Goal: Information Seeking & Learning: Learn about a topic

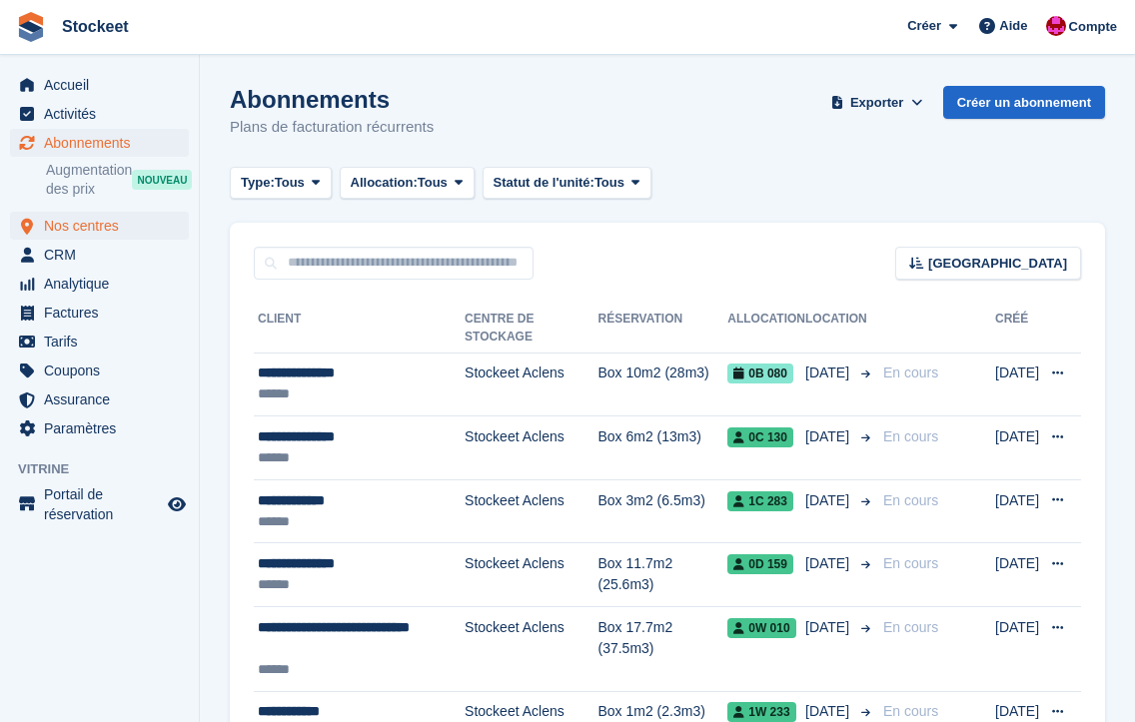
click at [62, 230] on span "Nos centres" at bounding box center [104, 226] width 120 height 28
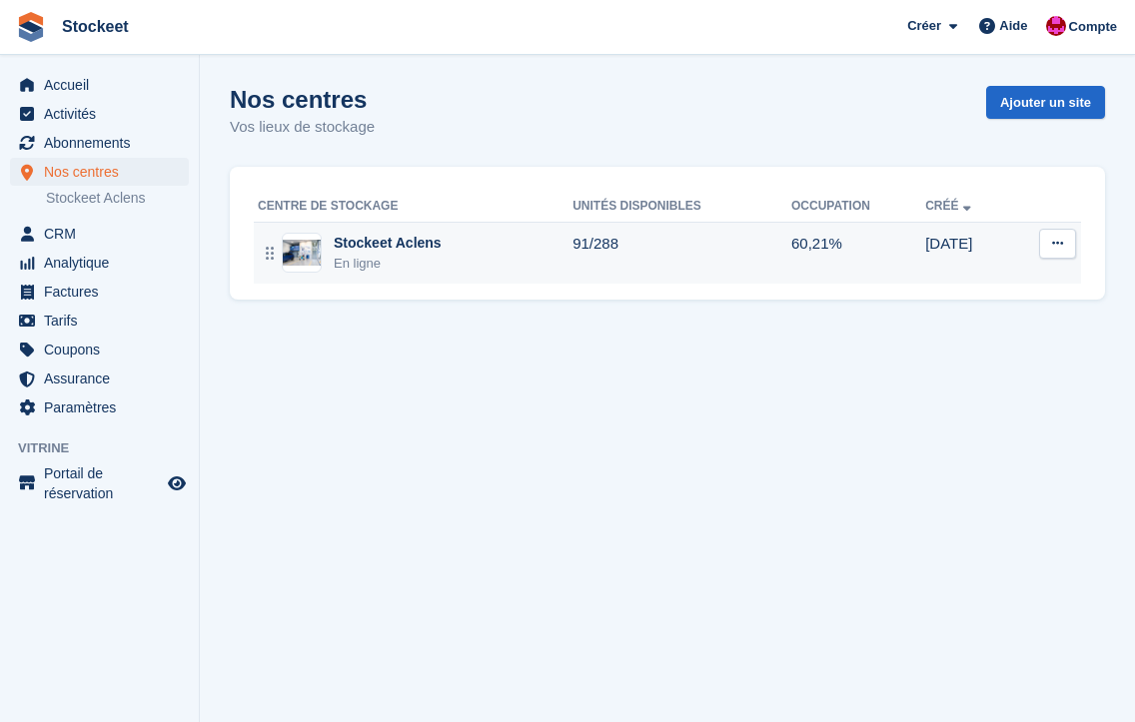
click at [415, 243] on div "Stockeet Aclens" at bounding box center [388, 243] width 108 height 21
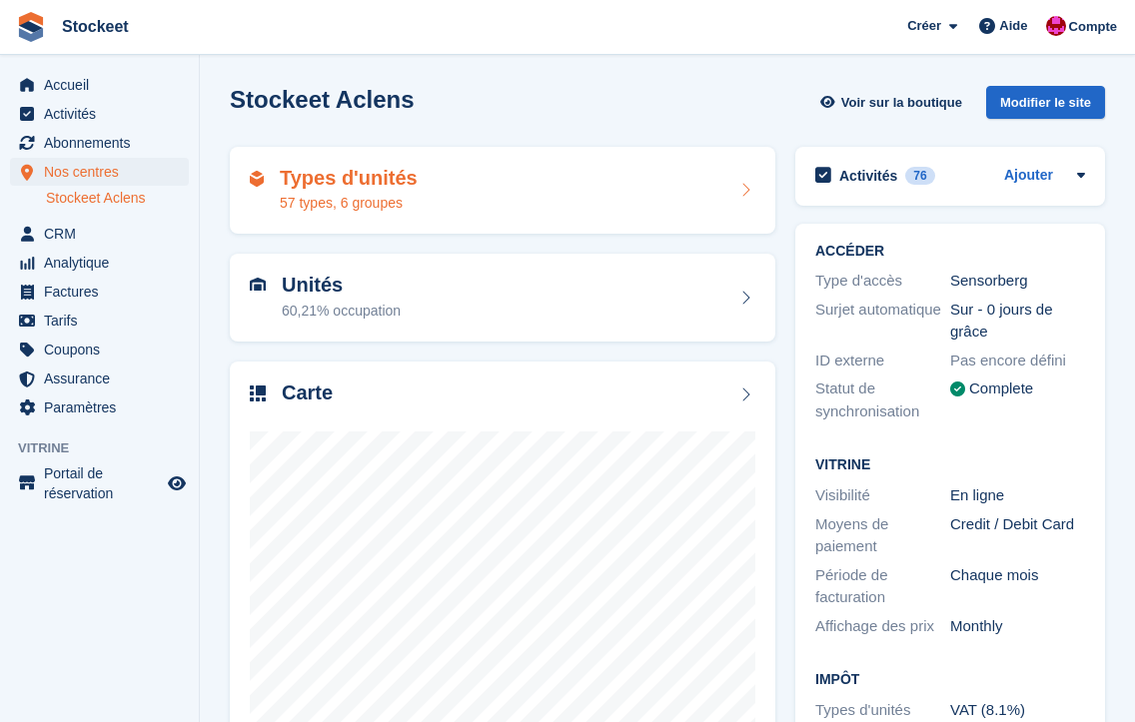
click at [428, 205] on div "Types d'unités 57 types, 6 groupes" at bounding box center [503, 191] width 506 height 48
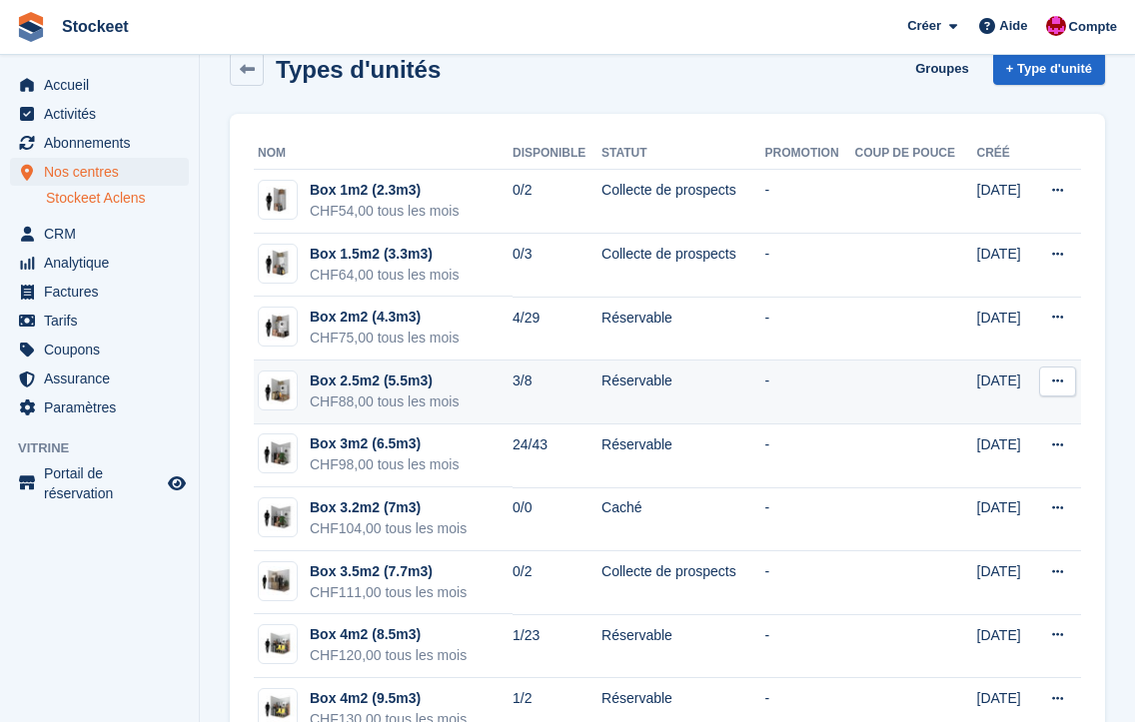
scroll to position [84, 0]
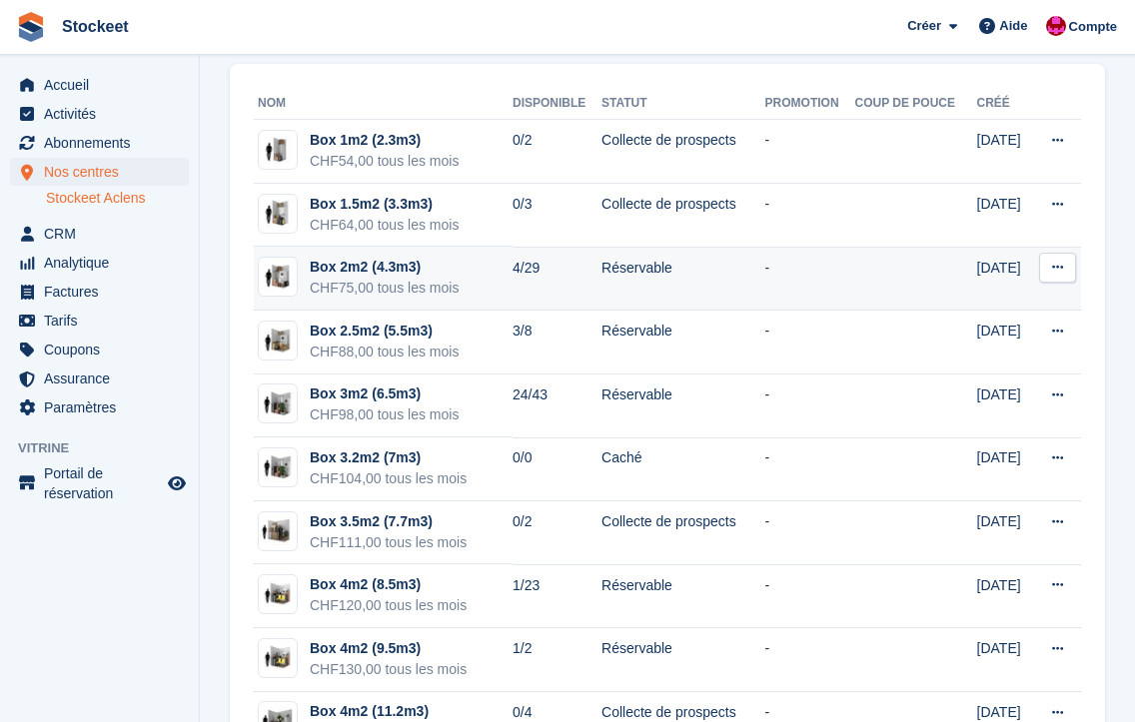
click at [364, 280] on div "CHF75,00 tous les mois" at bounding box center [384, 288] width 149 height 21
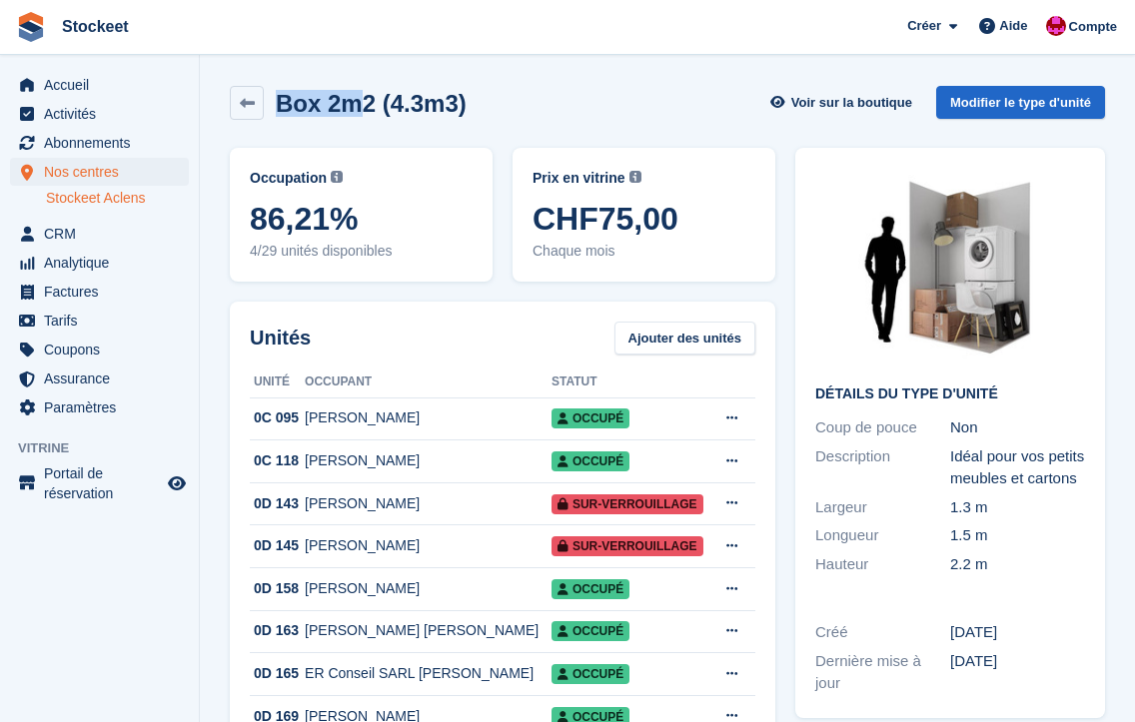
drag, startPoint x: 317, startPoint y: 83, endPoint x: 362, endPoint y: 110, distance: 52.4
click at [362, 110] on div "Box 2m2 (4.3m3) Voir sur la boutique Modifier le type d'unité" at bounding box center [667, 107] width 895 height 62
click at [559, 100] on div "Box 2m2 (4.3m3) Voir sur la boutique Modifier le type d'unité" at bounding box center [667, 103] width 875 height 34
drag, startPoint x: 488, startPoint y: 100, endPoint x: 267, endPoint y: 121, distance: 221.8
click at [267, 121] on div "Box 2m2 (4.3m3) Voir sur la boutique Modifier le type d'unité" at bounding box center [667, 107] width 895 height 62
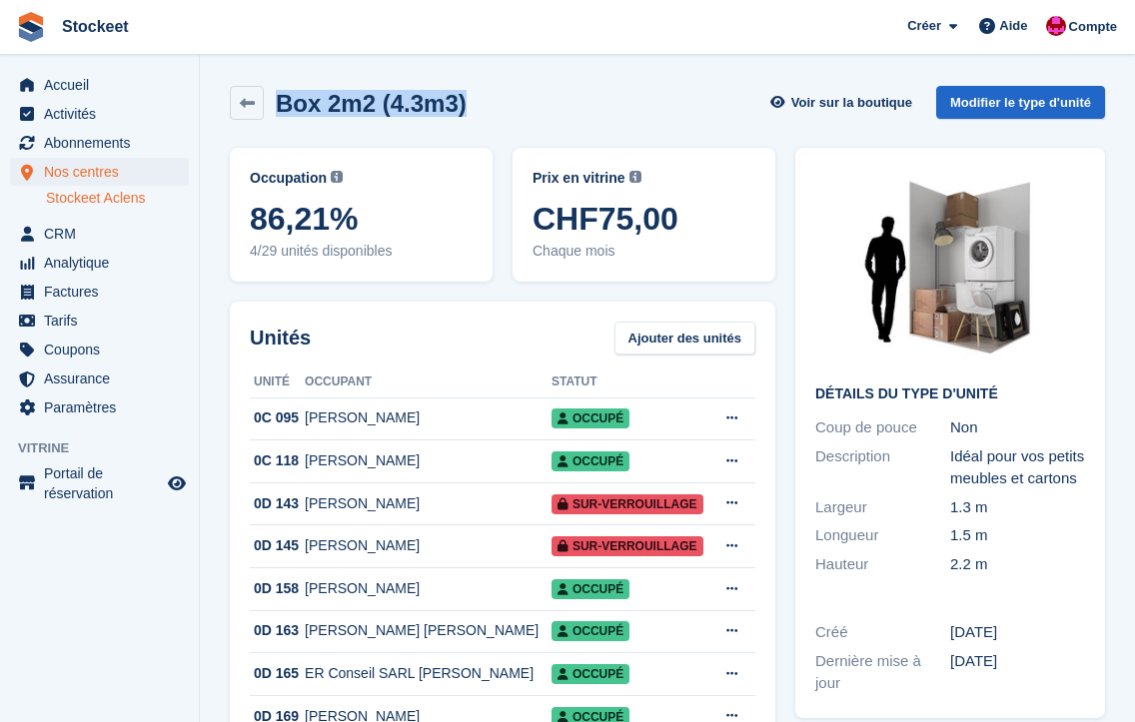
drag, startPoint x: 290, startPoint y: 73, endPoint x: 339, endPoint y: 117, distance: 65.8
click at [463, 105] on h2 "Box 2m2 (4.3m3)" at bounding box center [371, 103] width 191 height 27
drag, startPoint x: 488, startPoint y: 99, endPoint x: 276, endPoint y: 109, distance: 212.1
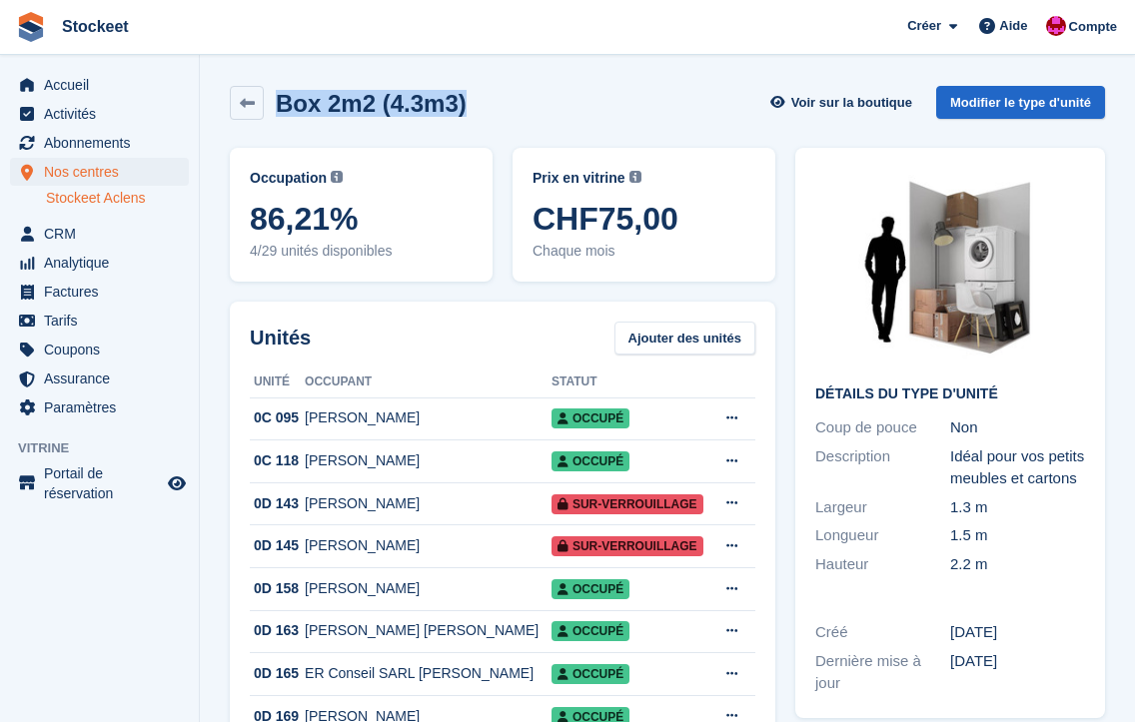
click at [276, 109] on div "Box 2m2 (4.3m3) Voir sur la boutique Modifier le type d'unité" at bounding box center [667, 103] width 875 height 34
drag, startPoint x: 280, startPoint y: 104, endPoint x: 452, endPoint y: 105, distance: 171.9
click at [452, 105] on h2 "Box 2m2 (4.3m3)" at bounding box center [371, 103] width 191 height 27
click at [498, 95] on div "Box 2m2 (4.3m3) Voir sur la boutique Modifier le type d'unité" at bounding box center [667, 103] width 875 height 34
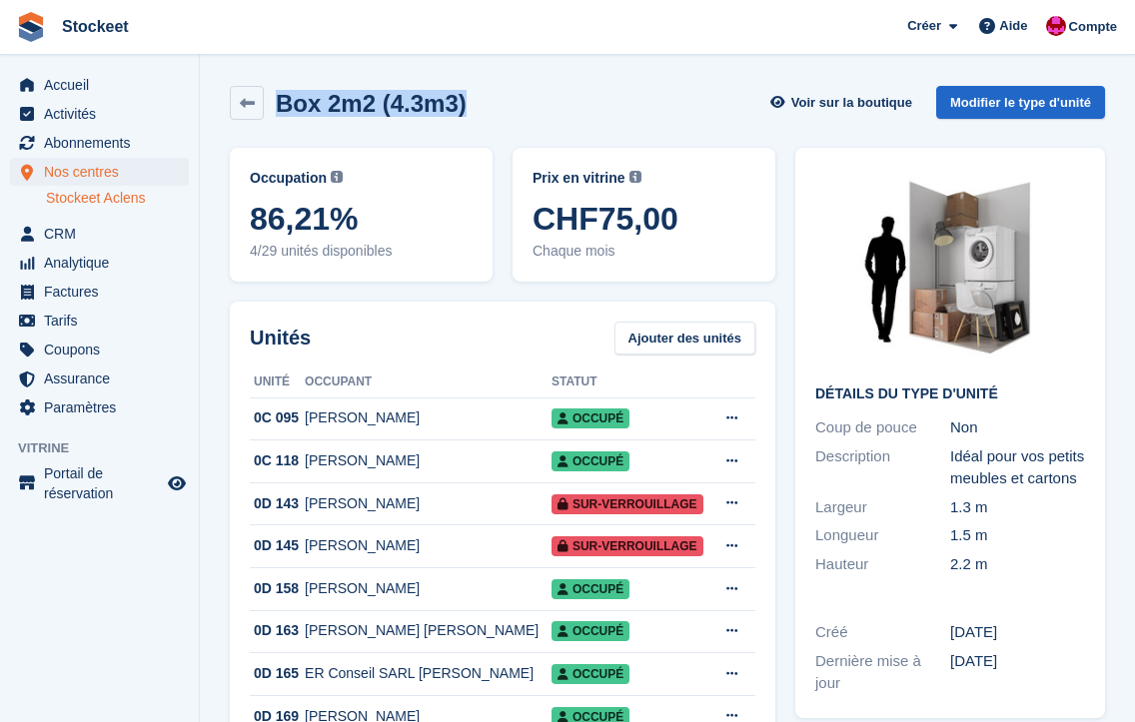
drag, startPoint x: 283, startPoint y: 104, endPoint x: 561, endPoint y: 107, distance: 277.8
click at [561, 107] on div "Box 2m2 (4.3m3) Voir sur la boutique Modifier le type d'unité" at bounding box center [667, 103] width 875 height 34
click at [519, 104] on div "Box 2m2 (4.3m3) Voir sur la boutique Modifier le type d'unité" at bounding box center [667, 103] width 875 height 34
drag, startPoint x: 277, startPoint y: 89, endPoint x: 493, endPoint y: 106, distance: 216.5
click at [493, 106] on div "Box 2m2 (4.3m3) Voir sur la boutique Modifier le type d'unité" at bounding box center [667, 103] width 875 height 34
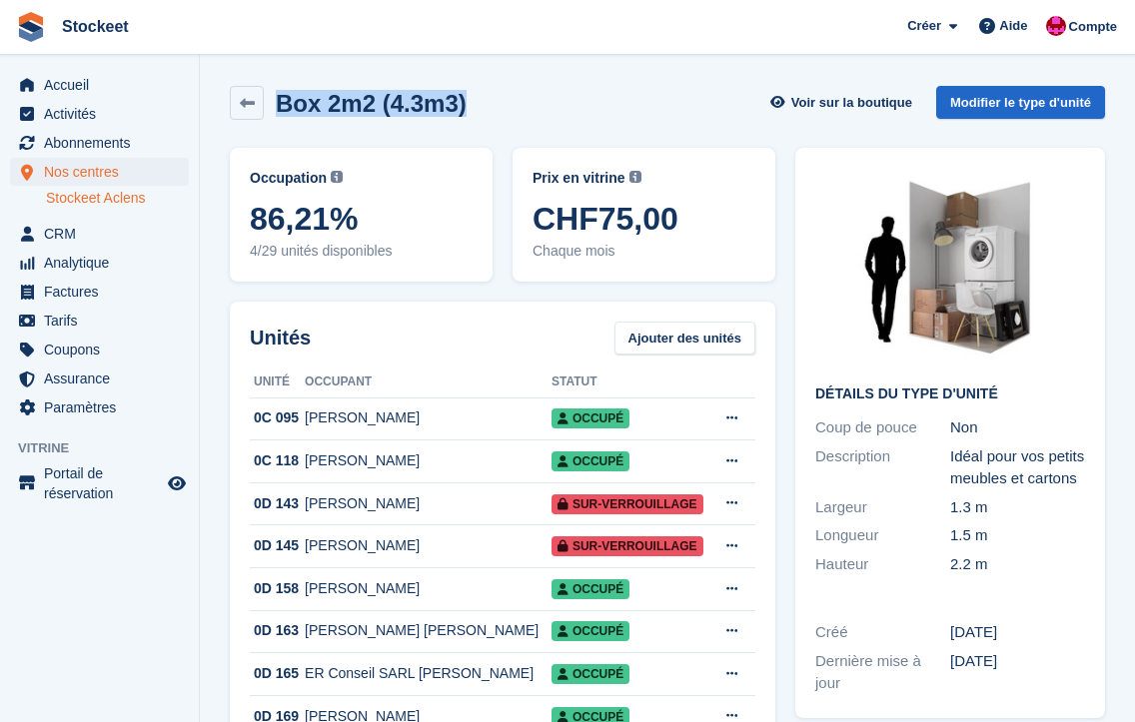
click at [514, 107] on div "Box 2m2 (4.3m3) Voir sur la boutique Modifier le type d'unité" at bounding box center [667, 103] width 875 height 34
drag, startPoint x: 473, startPoint y: 102, endPoint x: 275, endPoint y: 105, distance: 197.9
click at [275, 105] on div "Box 2m2 (4.3m3) Voir sur la boutique Modifier le type d'unité" at bounding box center [667, 103] width 875 height 34
click at [303, 80] on div "Box 2m2 (4.3m3) Voir sur la boutique Modifier le type d'unité" at bounding box center [667, 107] width 895 height 62
drag, startPoint x: 271, startPoint y: 102, endPoint x: 395, endPoint y: 103, distance: 123.9
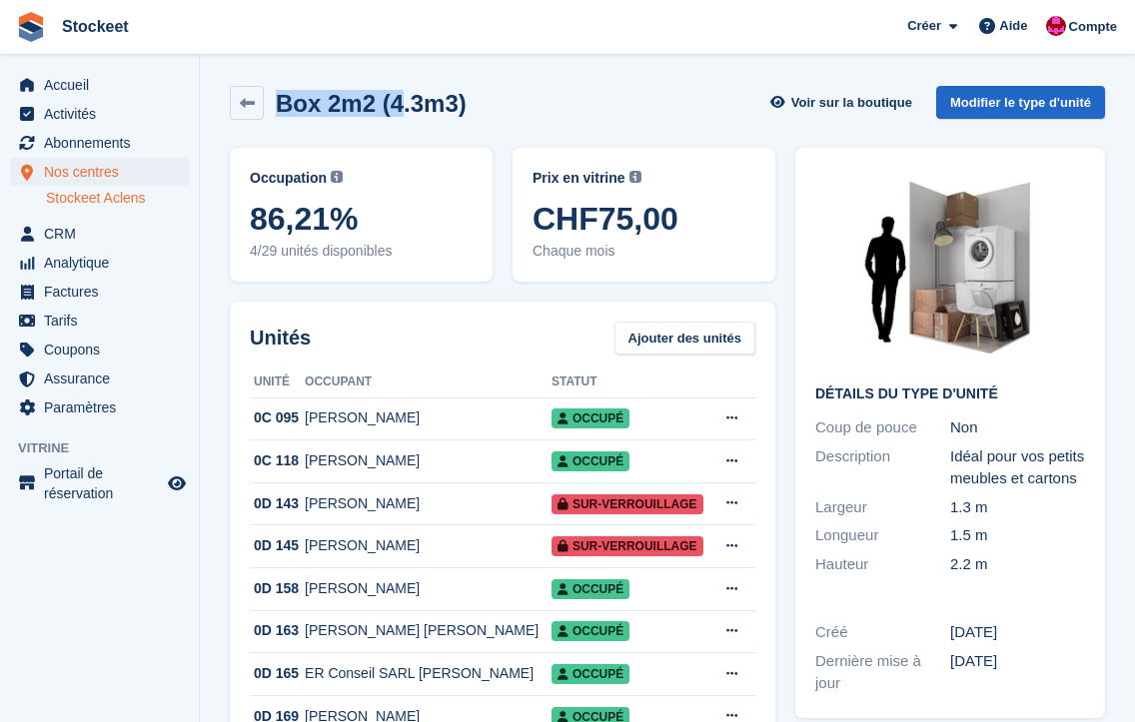
click at [395, 103] on div "Box 2m2 (4.3m3)" at bounding box center [365, 103] width 203 height 27
click at [477, 103] on div "Box 2m2 (4.3m3) Voir sur la boutique Modifier le type d'unité" at bounding box center [667, 103] width 875 height 34
drag, startPoint x: 477, startPoint y: 103, endPoint x: 231, endPoint y: 105, distance: 245.8
click at [231, 105] on div "Box 2m2 (4.3m3) Voir sur la boutique Modifier le type d'unité" at bounding box center [667, 103] width 875 height 34
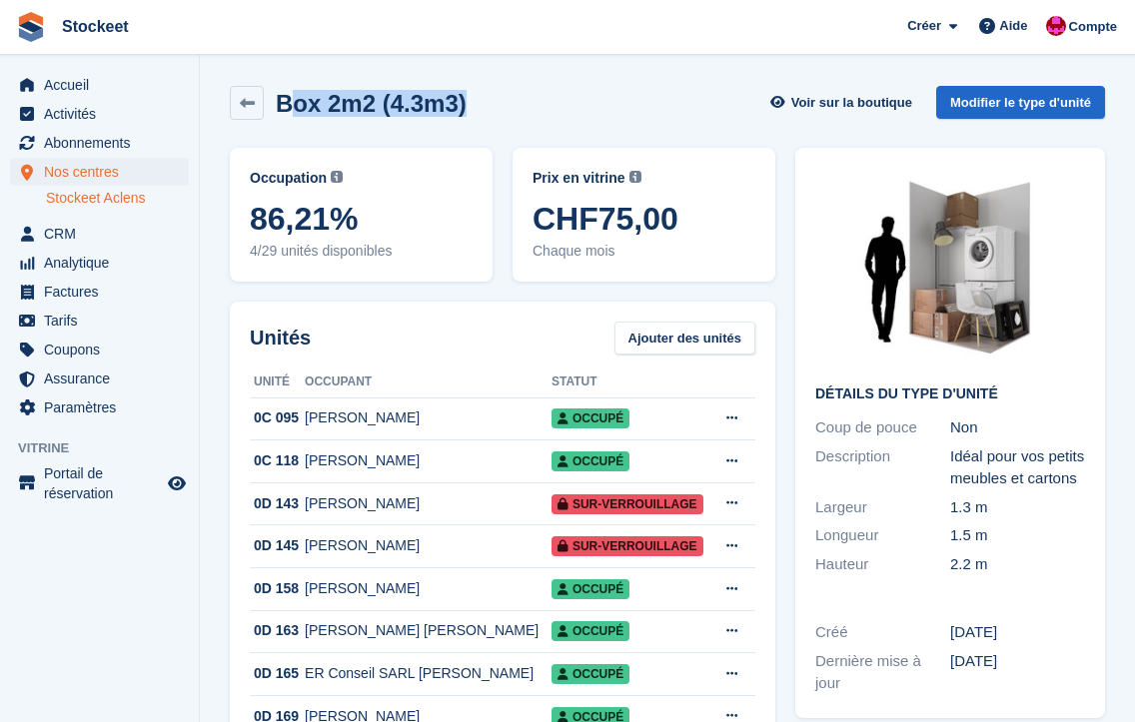
drag, startPoint x: 469, startPoint y: 107, endPoint x: 290, endPoint y: 114, distance: 179.0
click at [290, 114] on div "Box 2m2 (4.3m3) Voir sur la boutique Modifier le type d'unité" at bounding box center [667, 103] width 875 height 34
drag, startPoint x: 275, startPoint y: 102, endPoint x: 511, endPoint y: 95, distance: 235.9
click at [511, 95] on div "Box 2m2 (4.3m3) Voir sur la boutique Modifier le type d'unité" at bounding box center [667, 103] width 875 height 34
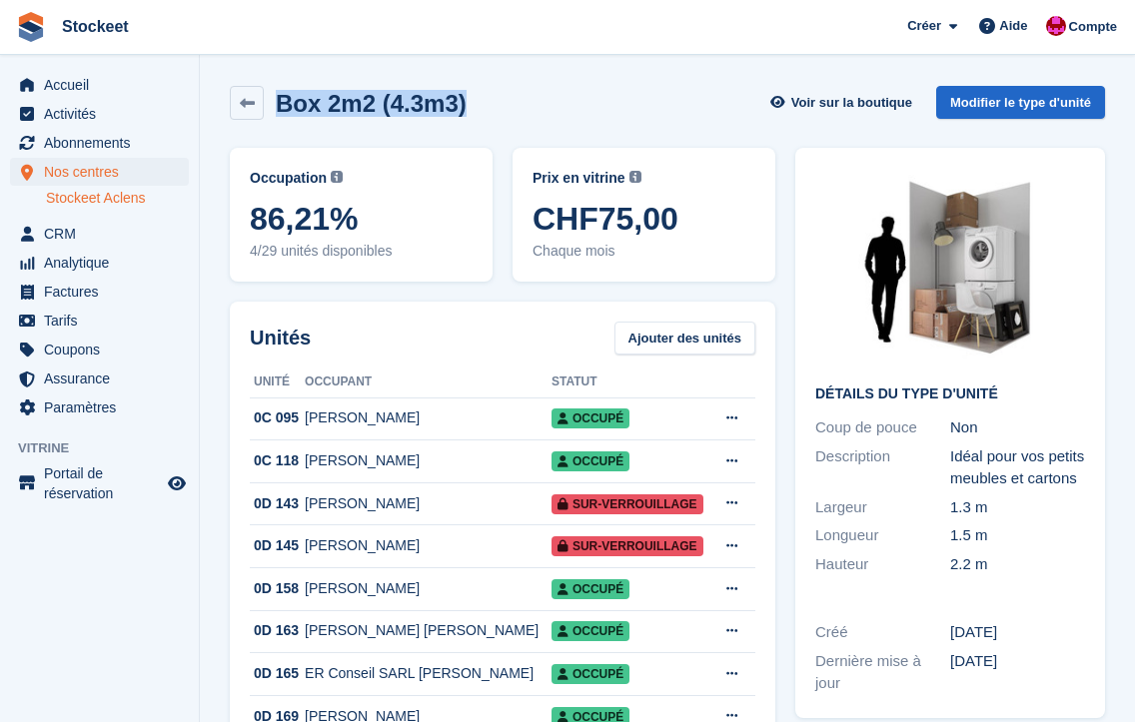
click at [526, 93] on div "Box 2m2 (4.3m3) Voir sur la boutique Modifier le type d'unité" at bounding box center [667, 103] width 875 height 34
drag, startPoint x: 279, startPoint y: 101, endPoint x: 510, endPoint y: 97, distance: 230.8
click at [510, 97] on div "Box 2m2 (4.3m3) Voir sur la boutique Modifier le type d'unité" at bounding box center [667, 103] width 875 height 34
click at [512, 96] on div "Box 2m2 (4.3m3) Voir sur la boutique Modifier le type d'unité" at bounding box center [667, 103] width 875 height 34
drag, startPoint x: 282, startPoint y: 109, endPoint x: 434, endPoint y: 100, distance: 152.1
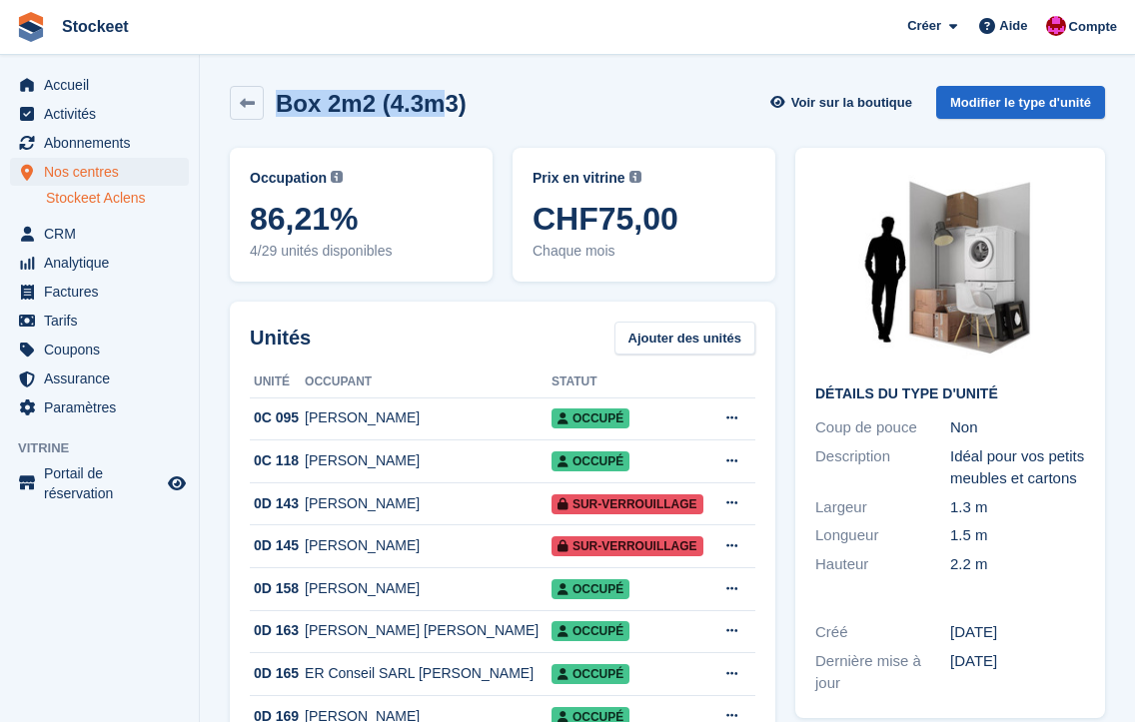
click at [434, 100] on h2 "Box 2m2 (4.3m3)" at bounding box center [371, 103] width 191 height 27
click at [517, 110] on div "Box 2m2 (4.3m3) Voir sur la boutique Modifier le type d'unité" at bounding box center [667, 103] width 875 height 34
drag, startPoint x: 465, startPoint y: 110, endPoint x: 328, endPoint y: 122, distance: 137.4
click at [328, 122] on div "Box 2m2 (4.3m3) Voir sur la boutique Modifier le type d'unité" at bounding box center [667, 107] width 895 height 62
click at [322, 111] on h2 "Box 2m2 (4.3m3)" at bounding box center [371, 103] width 191 height 27
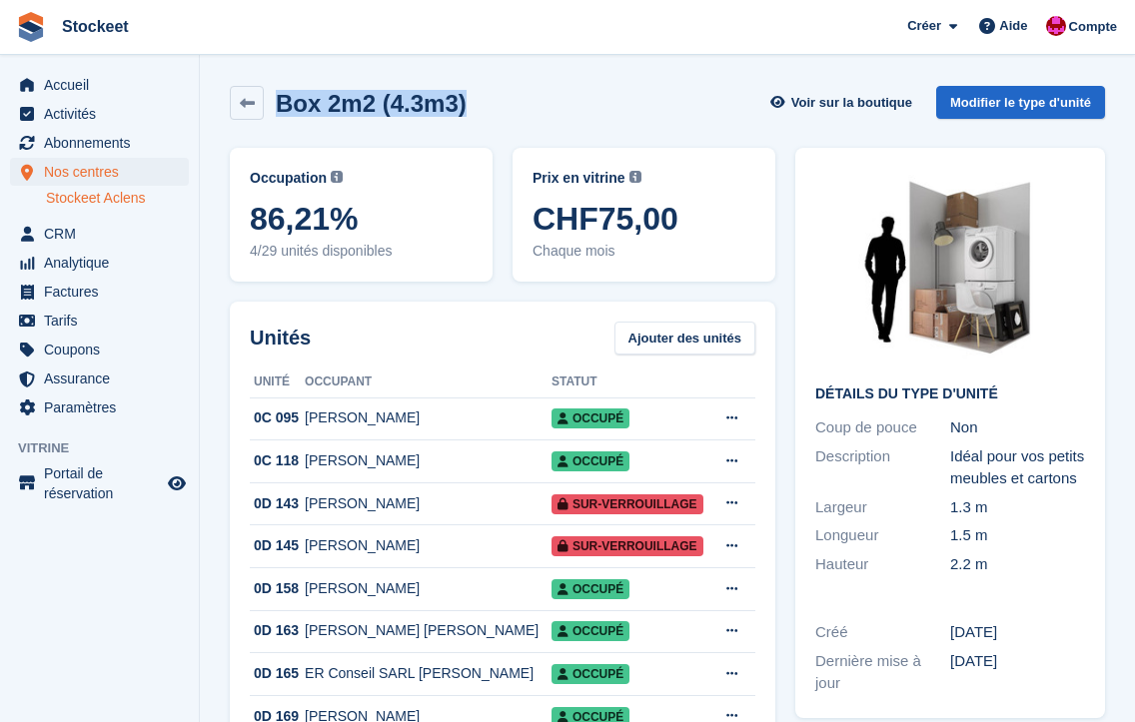
drag, startPoint x: 282, startPoint y: 102, endPoint x: 508, endPoint y: 124, distance: 226.9
click at [508, 124] on div "Box 2m2 (4.3m3) Voir sur la boutique Modifier le type d'unité" at bounding box center [667, 107] width 895 height 62
click at [501, 106] on div "Box 2m2 (4.3m3) Voir sur la boutique Modifier le type d'unité" at bounding box center [667, 103] width 875 height 34
drag, startPoint x: 278, startPoint y: 109, endPoint x: 485, endPoint y: 109, distance: 206.8
click at [485, 109] on div "Box 2m2 (4.3m3) Voir sur la boutique Modifier le type d'unité" at bounding box center [667, 103] width 875 height 34
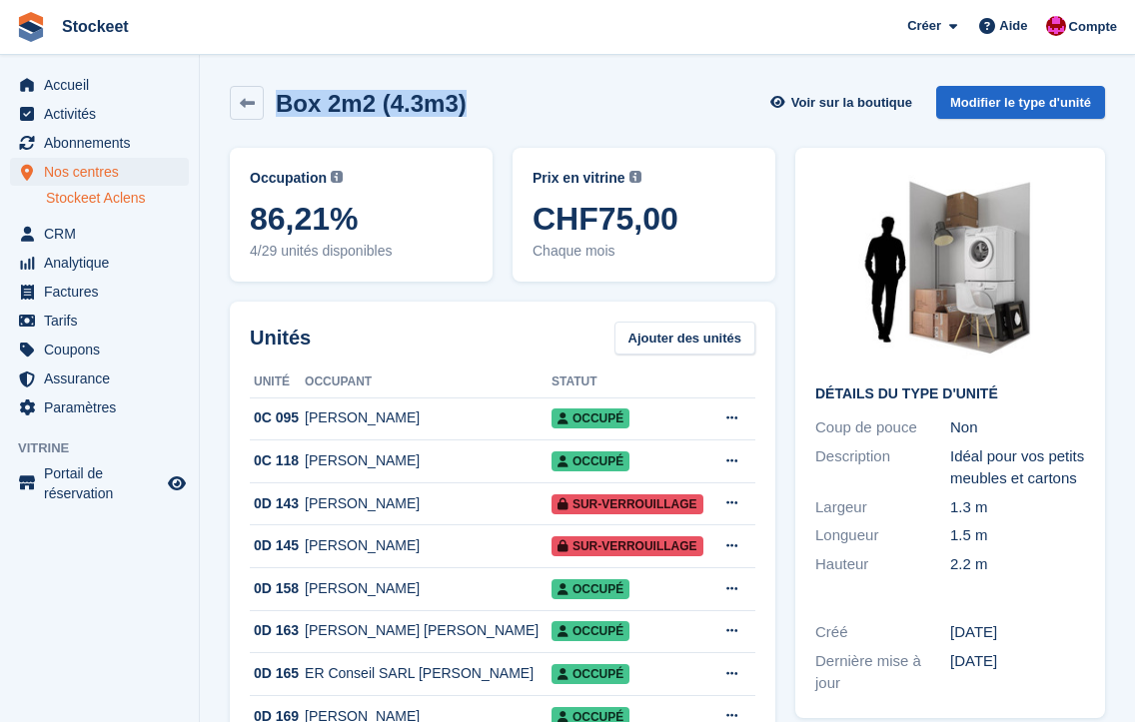
click at [527, 106] on div "Box 2m2 (4.3m3) Voir sur la boutique Modifier le type d'unité" at bounding box center [667, 103] width 875 height 34
drag, startPoint x: 291, startPoint y: 112, endPoint x: 500, endPoint y: 111, distance: 208.8
click at [500, 111] on div "Box 2m2 (4.3m3) Voir sur la boutique Modifier le type d'unité" at bounding box center [667, 103] width 875 height 34
click at [526, 99] on div "Box 2m2 (4.3m3) Voir sur la boutique Modifier le type d'unité" at bounding box center [667, 103] width 875 height 34
drag, startPoint x: 278, startPoint y: 104, endPoint x: 487, endPoint y: 102, distance: 208.8
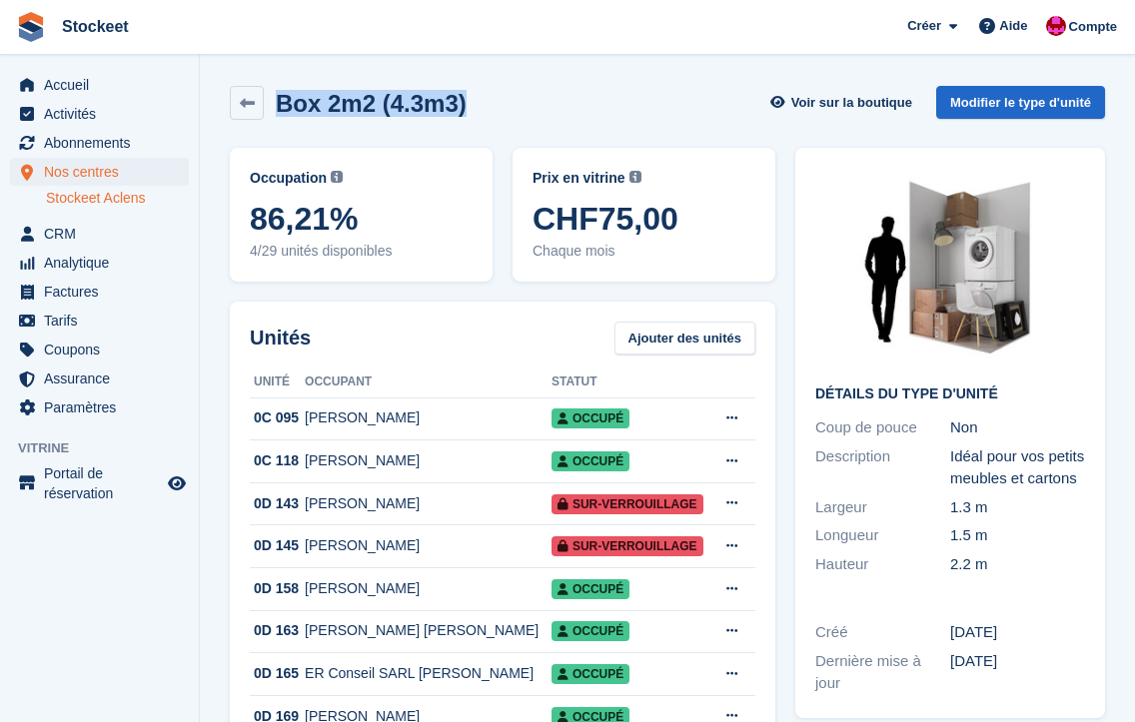
click at [487, 102] on div "Box 2m2 (4.3m3) Voir sur la boutique Modifier le type d'unité" at bounding box center [667, 103] width 875 height 34
click at [523, 90] on div "Box 2m2 (4.3m3) Voir sur la boutique Modifier le type d'unité" at bounding box center [667, 103] width 875 height 34
drag, startPoint x: 471, startPoint y: 100, endPoint x: 298, endPoint y: 108, distance: 173.0
click at [298, 108] on div "Box 2m2 (4.3m3) Voir sur la boutique Modifier le type d'unité" at bounding box center [667, 103] width 875 height 34
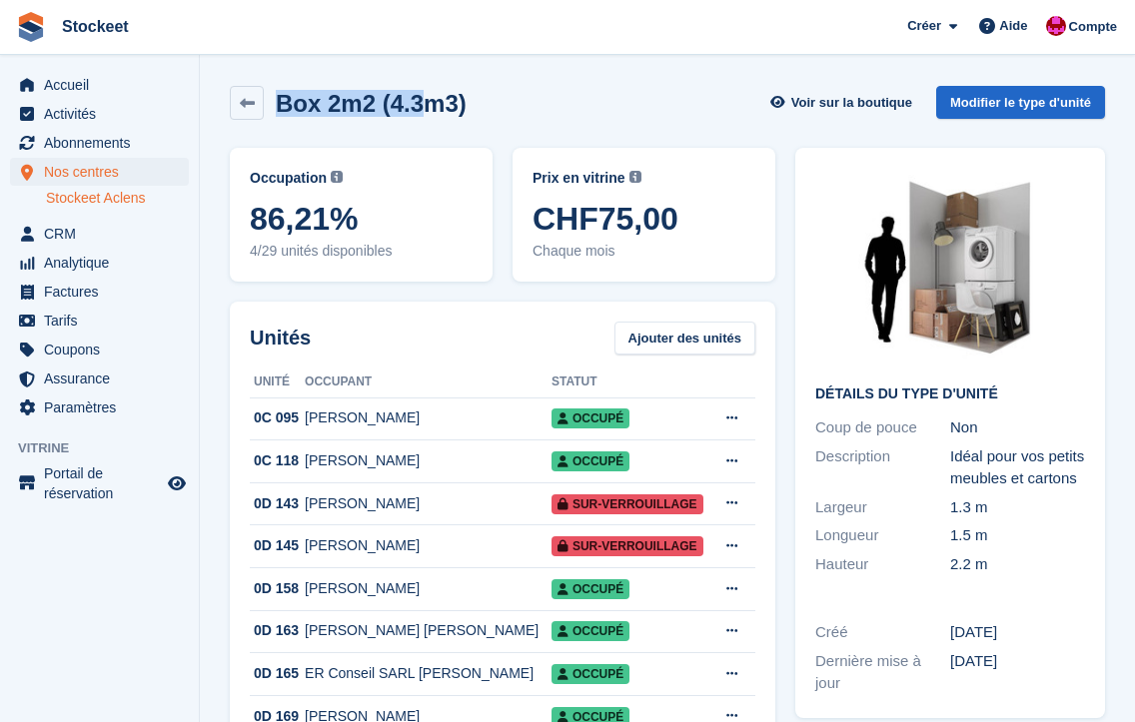
drag, startPoint x: 273, startPoint y: 107, endPoint x: 418, endPoint y: 92, distance: 145.6
click at [418, 92] on div "Box 2m2 (4.3m3)" at bounding box center [365, 103] width 203 height 27
click at [657, 84] on div "Box 2m2 (4.3m3) Voir sur la boutique Modifier le type d'unité" at bounding box center [667, 107] width 895 height 62
drag, startPoint x: 281, startPoint y: 102, endPoint x: 408, endPoint y: 96, distance: 127.0
click at [408, 96] on h2 "Box 2m2 (4.3m3)" at bounding box center [371, 103] width 191 height 27
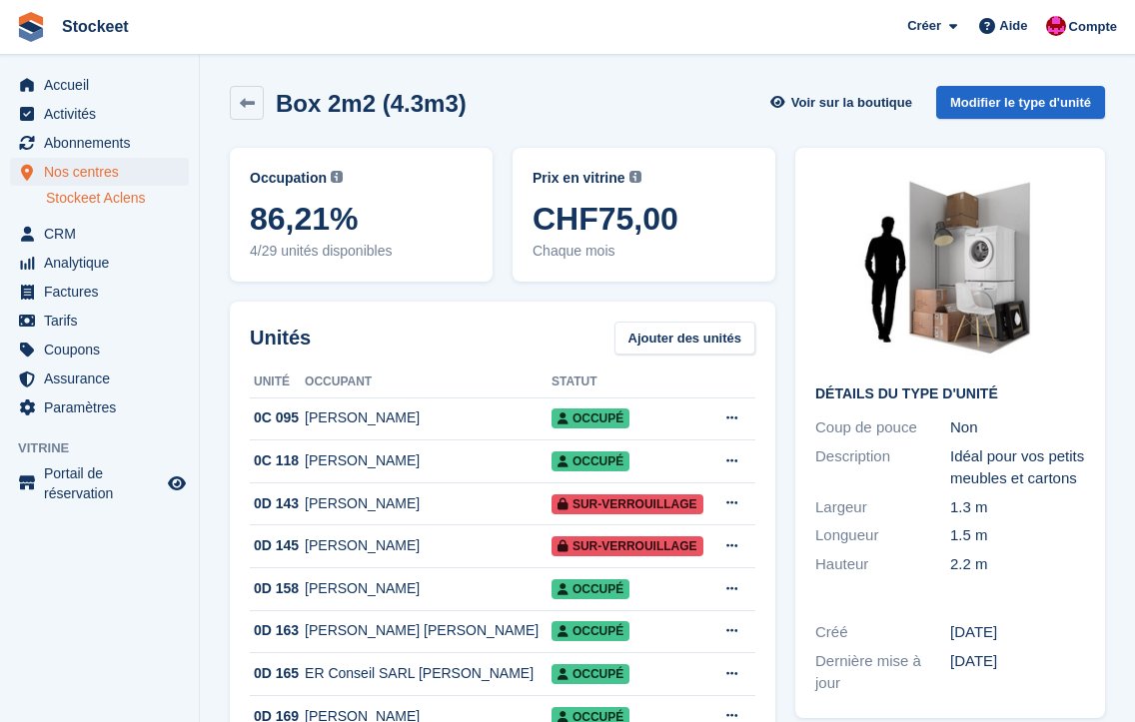
click at [415, 93] on h2 "Box 2m2 (4.3m3)" at bounding box center [371, 103] width 191 height 27
drag, startPoint x: 292, startPoint y: 107, endPoint x: 421, endPoint y: 105, distance: 128.9
click at [421, 105] on h2 "Box 2m2 (4.3m3)" at bounding box center [371, 103] width 191 height 27
click at [455, 103] on h2 "Box 2m2 (4.3m3)" at bounding box center [371, 103] width 191 height 27
drag, startPoint x: 470, startPoint y: 103, endPoint x: 328, endPoint y: 105, distance: 141.9
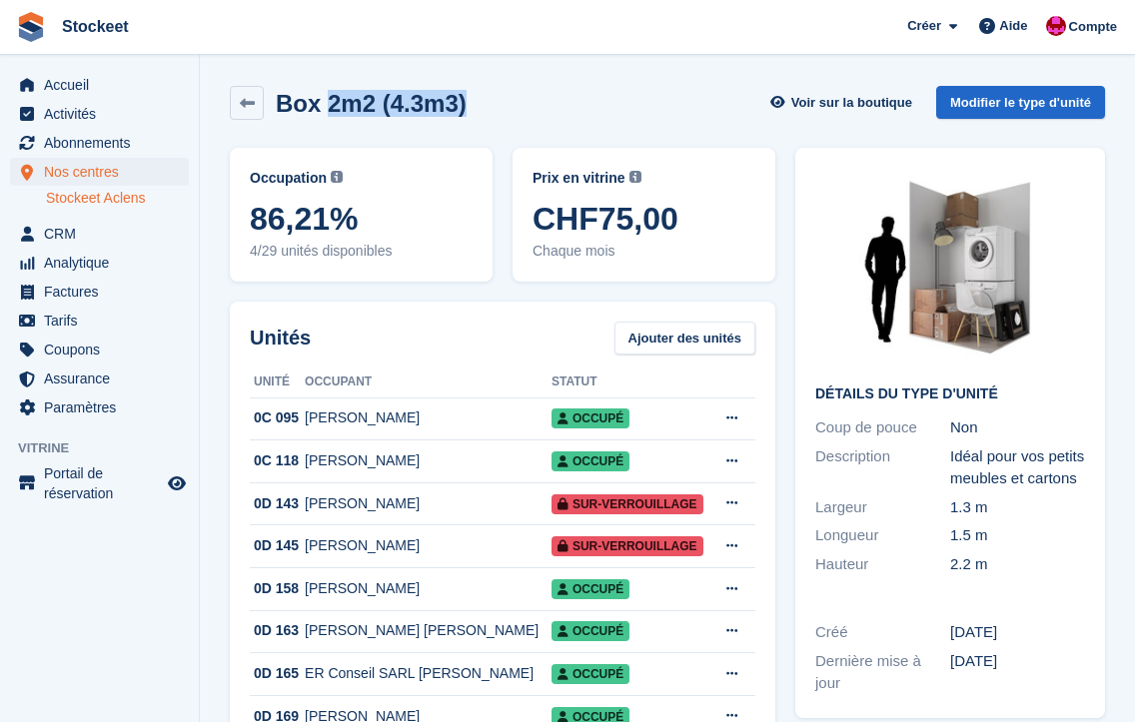
click at [328, 105] on div "Box 2m2 (4.3m3) Voir sur la boutique Modifier le type d'unité" at bounding box center [667, 103] width 875 height 34
drag, startPoint x: 274, startPoint y: 112, endPoint x: 392, endPoint y: 100, distance: 118.5
click at [392, 100] on div "Box 2m2 (4.3m3)" at bounding box center [365, 103] width 203 height 27
click at [452, 106] on h2 "Box 2m2 (4.3m3)" at bounding box center [371, 103] width 191 height 27
drag, startPoint x: 464, startPoint y: 104, endPoint x: 292, endPoint y: 106, distance: 171.9
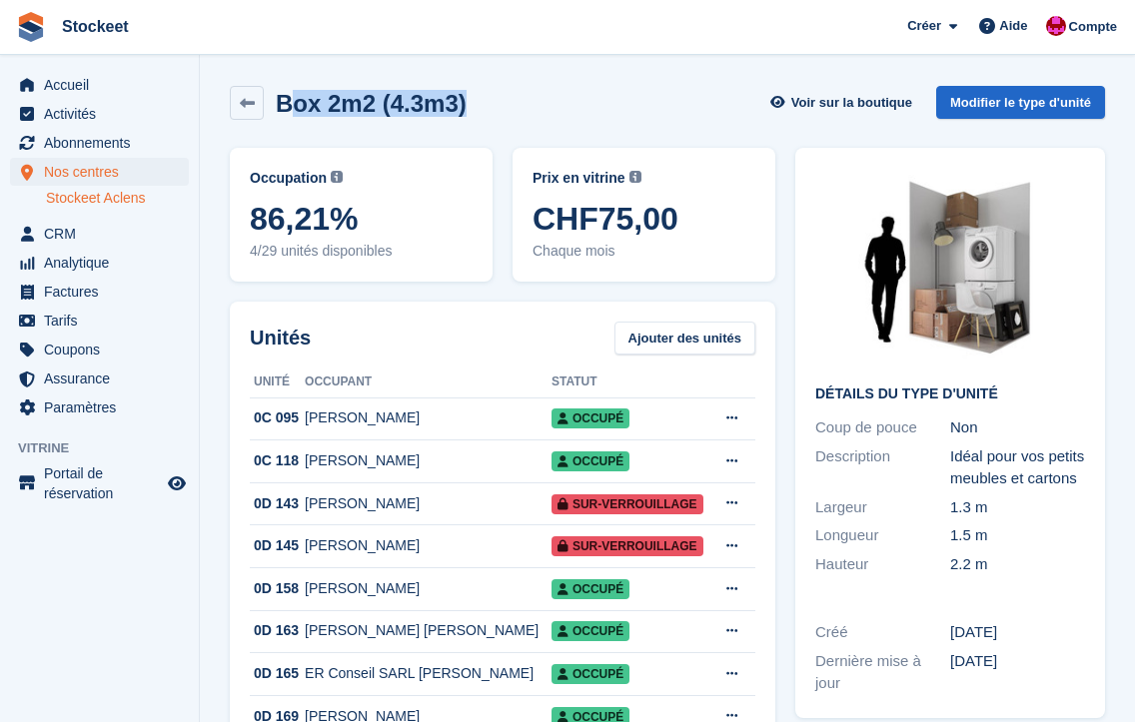
click at [292, 106] on h2 "Box 2m2 (4.3m3)" at bounding box center [371, 103] width 191 height 27
click at [463, 107] on h2 "Box 2m2 (4.3m3)" at bounding box center [371, 103] width 191 height 27
drag, startPoint x: 279, startPoint y: 104, endPoint x: 350, endPoint y: 105, distance: 70.9
click at [350, 105] on h2 "Box 2m2 (4.3m3)" at bounding box center [371, 103] width 191 height 27
click at [483, 102] on div "Box 2m2 (4.3m3) Voir sur la boutique Modifier le type d'unité" at bounding box center [667, 103] width 875 height 34
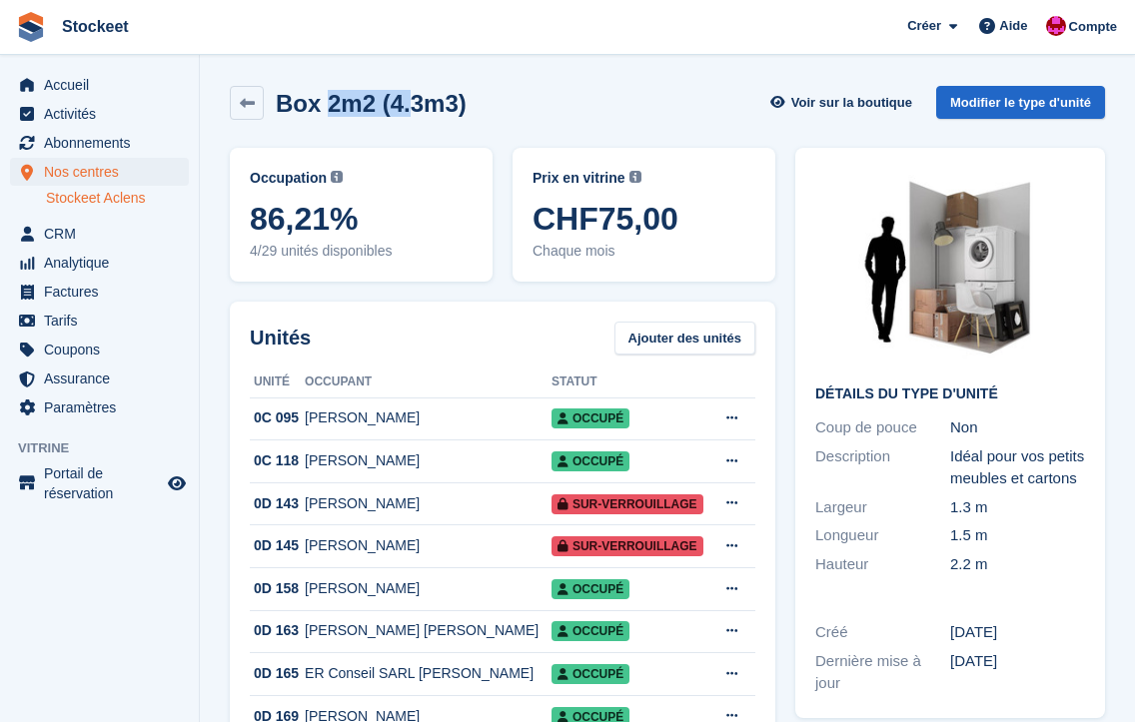
drag, startPoint x: 327, startPoint y: 100, endPoint x: 413, endPoint y: 99, distance: 85.9
click at [413, 99] on h2 "Box 2m2 (4.3m3)" at bounding box center [371, 103] width 191 height 27
drag, startPoint x: 465, startPoint y: 105, endPoint x: 341, endPoint y: 104, distance: 123.9
click at [341, 104] on h2 "Box 2m2 (4.3m3)" at bounding box center [371, 103] width 191 height 27
drag, startPoint x: 293, startPoint y: 105, endPoint x: 389, endPoint y: 106, distance: 95.9
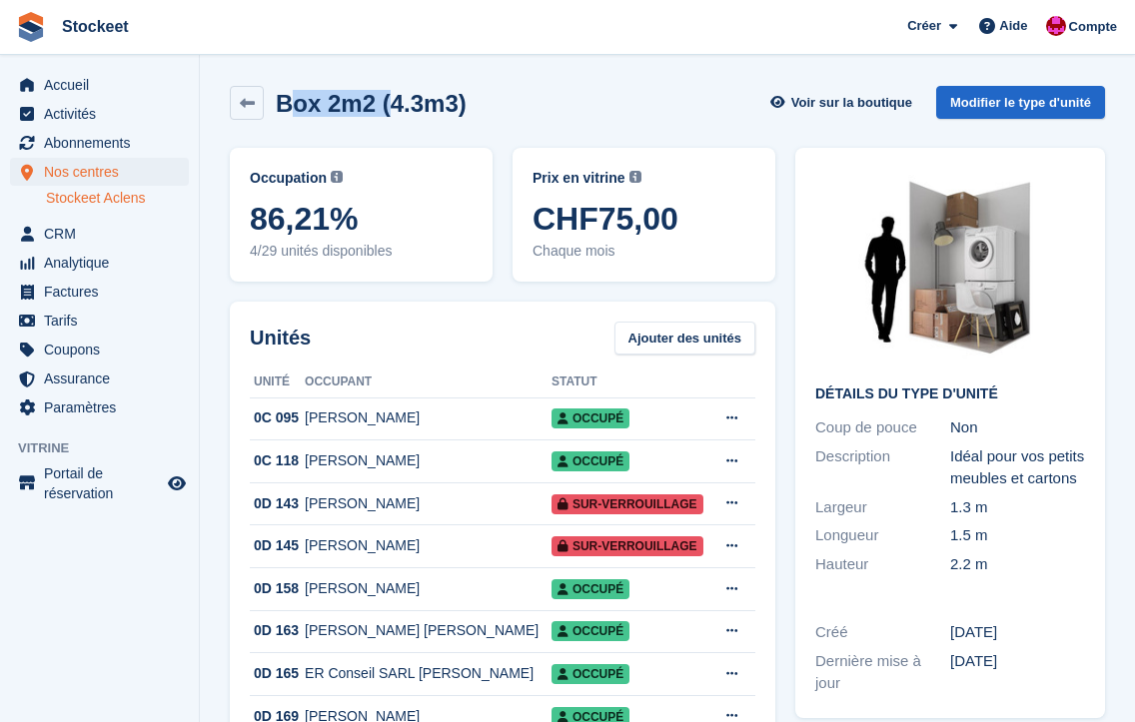
click at [389, 106] on h2 "Box 2m2 (4.3m3)" at bounding box center [371, 103] width 191 height 27
drag, startPoint x: 372, startPoint y: 115, endPoint x: 548, endPoint y: 97, distance: 176.8
click at [548, 97] on div "Box 2m2 (4.3m3) Voir sur la boutique Modifier le type d'unité" at bounding box center [667, 103] width 875 height 34
click at [503, 101] on div "Box 2m2 (4.3m3) Voir sur la boutique Modifier le type d'unité" at bounding box center [667, 103] width 875 height 34
drag, startPoint x: 281, startPoint y: 103, endPoint x: 560, endPoint y: 105, distance: 278.8
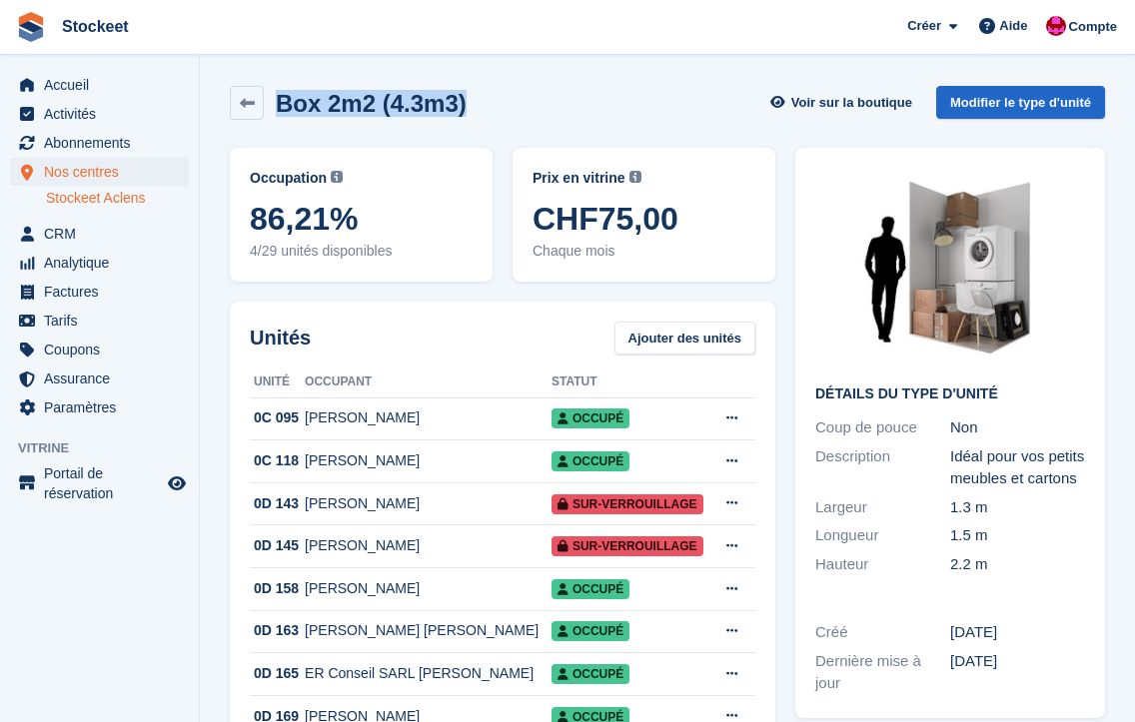
click at [560, 105] on div "Box 2m2 (4.3m3) Voir sur la boutique Modifier le type d'unité" at bounding box center [667, 103] width 875 height 34
click at [561, 105] on div "Box 2m2 (4.3m3) Voir sur la boutique Modifier le type d'unité" at bounding box center [667, 103] width 875 height 34
drag, startPoint x: 283, startPoint y: 105, endPoint x: 590, endPoint y: 101, distance: 307.8
click at [590, 101] on div "Box 2m2 (4.3m3) Voir sur la boutique Modifier le type d'unité" at bounding box center [667, 103] width 875 height 34
click at [600, 102] on div "Box 2m2 (4.3m3) Voir sur la boutique Modifier le type d'unité" at bounding box center [667, 103] width 875 height 34
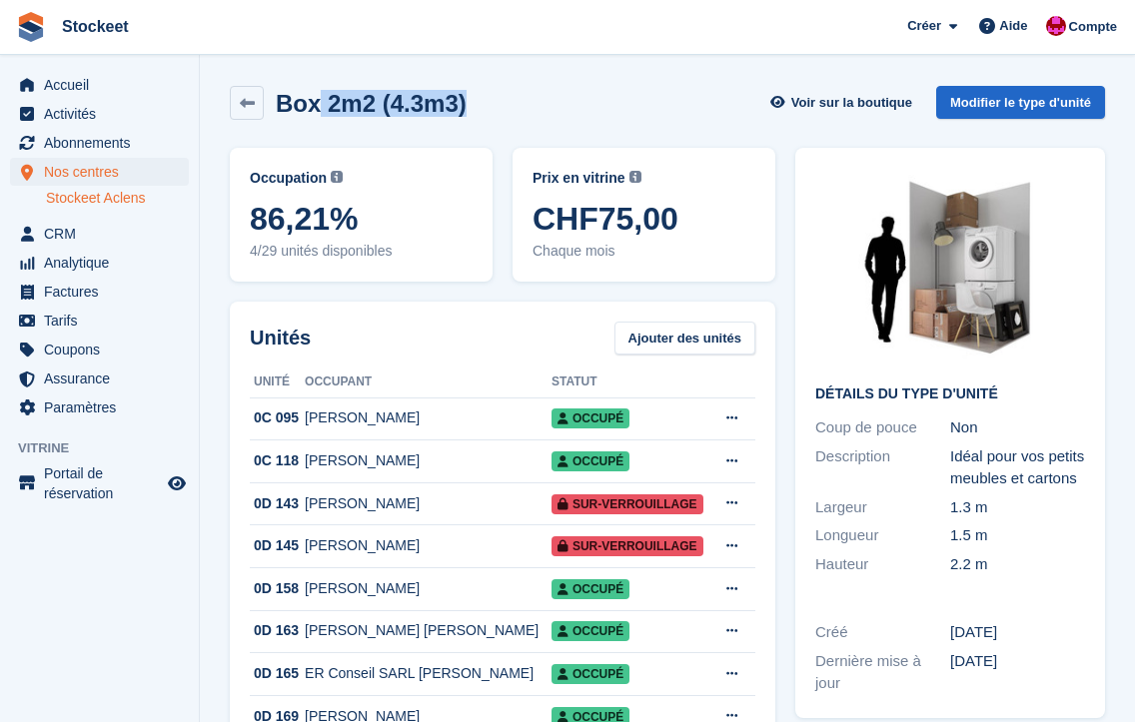
drag, startPoint x: 319, startPoint y: 106, endPoint x: 507, endPoint y: 93, distance: 188.3
click at [507, 93] on div "Box 2m2 (4.3m3) Voir sur la boutique Modifier le type d'unité" at bounding box center [667, 103] width 875 height 34
click at [517, 93] on div "Box 2m2 (4.3m3) Voir sur la boutique Modifier le type d'unité" at bounding box center [667, 103] width 875 height 34
drag, startPoint x: 464, startPoint y: 106, endPoint x: 283, endPoint y: 107, distance: 180.8
click at [283, 107] on h2 "Box 2m2 (4.3m3)" at bounding box center [371, 103] width 191 height 27
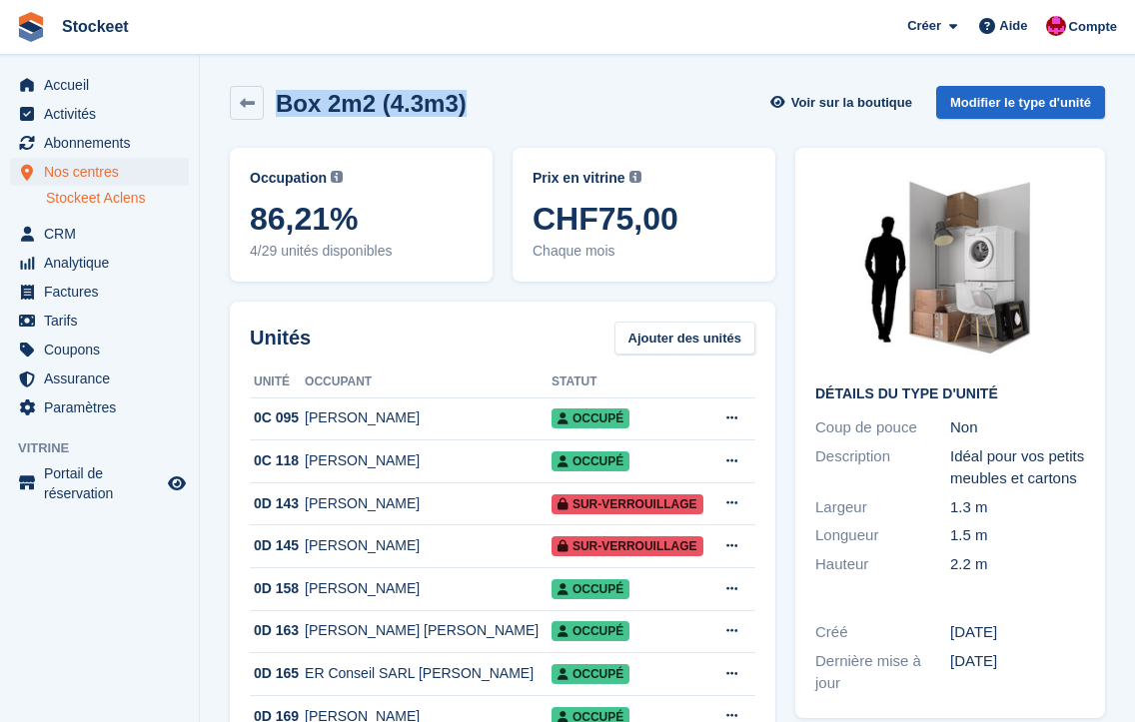
click at [557, 114] on div "Box 2m2 (4.3m3) Voir sur la boutique Modifier le type d'unité" at bounding box center [667, 103] width 875 height 34
drag, startPoint x: 323, startPoint y: 105, endPoint x: 486, endPoint y: 102, distance: 162.9
click at [486, 102] on div "Box 2m2 (4.3m3) Voir sur la boutique Modifier le type d'unité" at bounding box center [667, 103] width 875 height 34
click at [488, 102] on div "Box 2m2 (4.3m3) Voir sur la boutique Modifier le type d'unité" at bounding box center [667, 103] width 875 height 34
drag, startPoint x: 326, startPoint y: 109, endPoint x: 478, endPoint y: 112, distance: 151.9
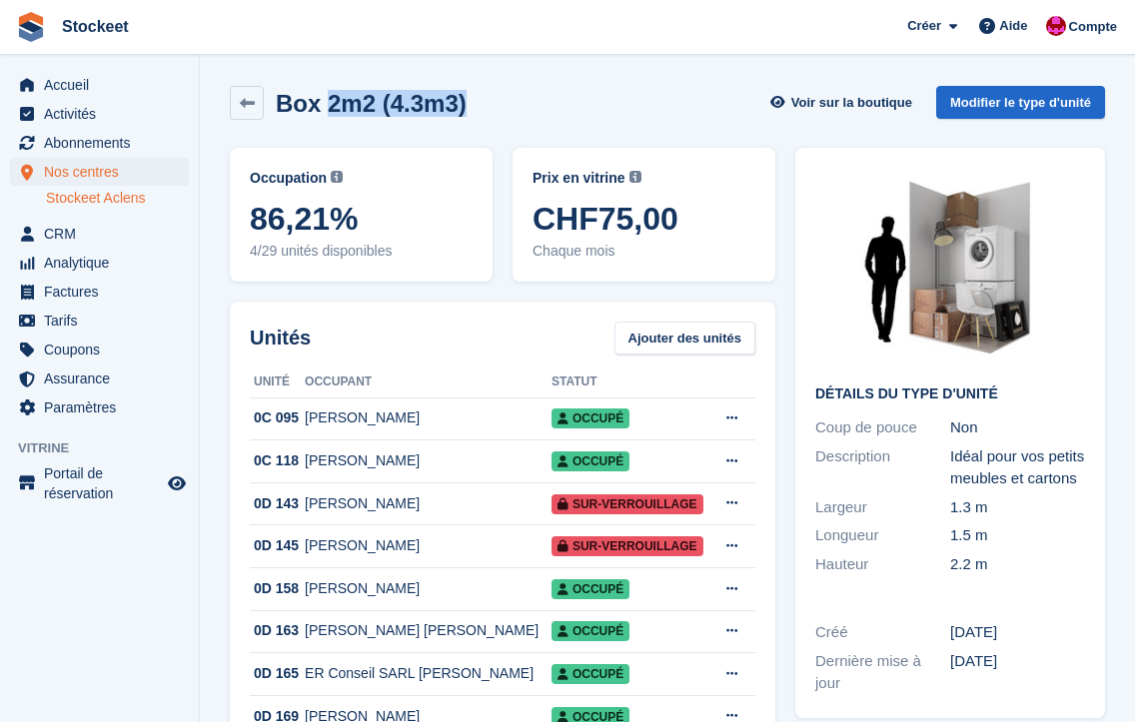
click at [478, 112] on div "Box 2m2 (4.3m3) Voir sur la boutique Modifier le type d'unité" at bounding box center [667, 103] width 875 height 34
click at [501, 107] on div "Box 2m2 (4.3m3) Voir sur la boutique Modifier le type d'unité" at bounding box center [667, 103] width 875 height 34
drag, startPoint x: 680, startPoint y: 213, endPoint x: 482, endPoint y: 215, distance: 198.8
click at [482, 215] on div "Occupation Pourcentage actuel de toutes les unités actuellement attribuées de c…" at bounding box center [503, 215] width 566 height 154
click at [349, 204] on span "86,21%" at bounding box center [361, 219] width 223 height 36
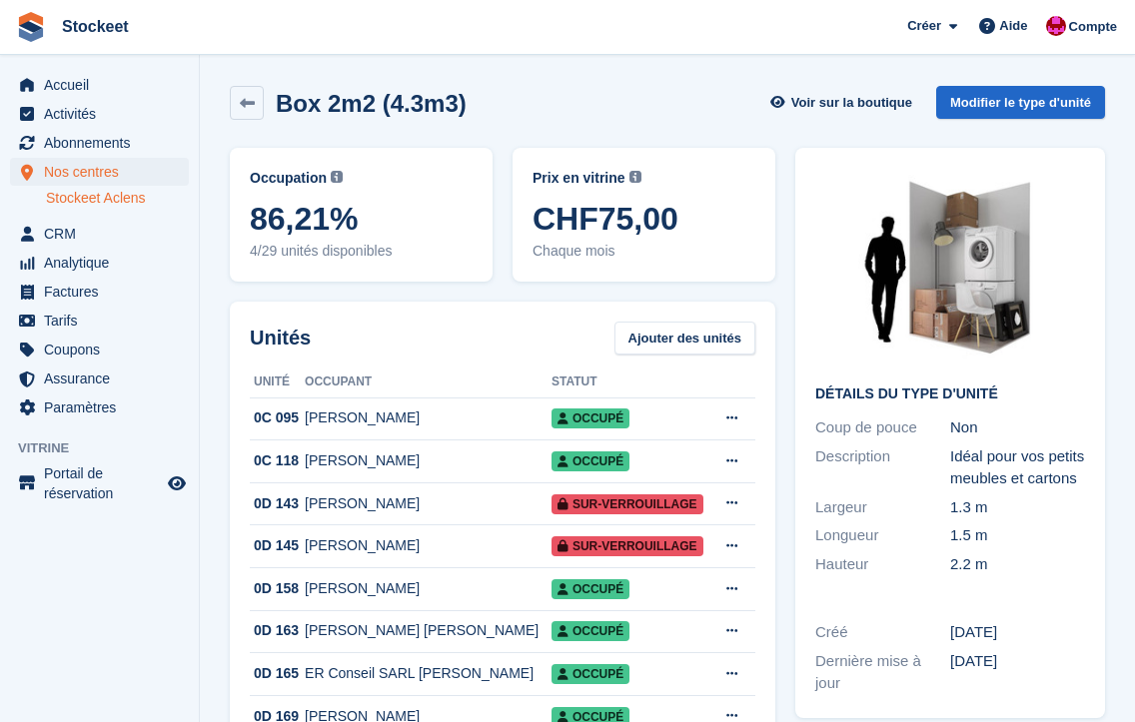
drag, startPoint x: 372, startPoint y: 225, endPoint x: 258, endPoint y: 212, distance: 114.6
click at [258, 212] on span "86,21%" at bounding box center [361, 219] width 223 height 36
drag, startPoint x: 679, startPoint y: 220, endPoint x: 533, endPoint y: 223, distance: 146.9
click at [533, 223] on span "CHF75,00" at bounding box center [644, 219] width 223 height 36
click at [689, 228] on span "CHF75,00" at bounding box center [644, 219] width 223 height 36
